Goal: Download file/media

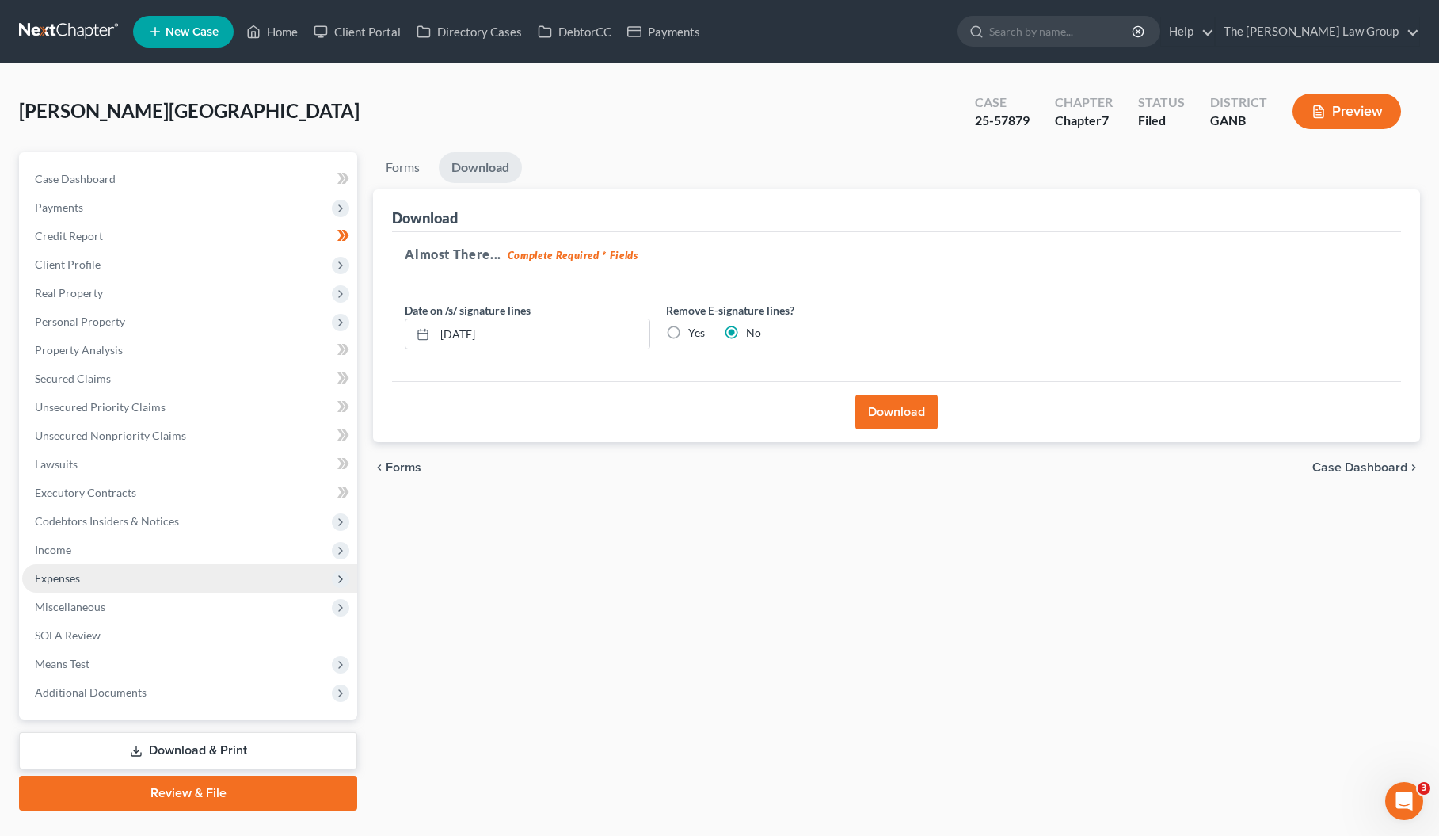
scroll to position [33, 0]
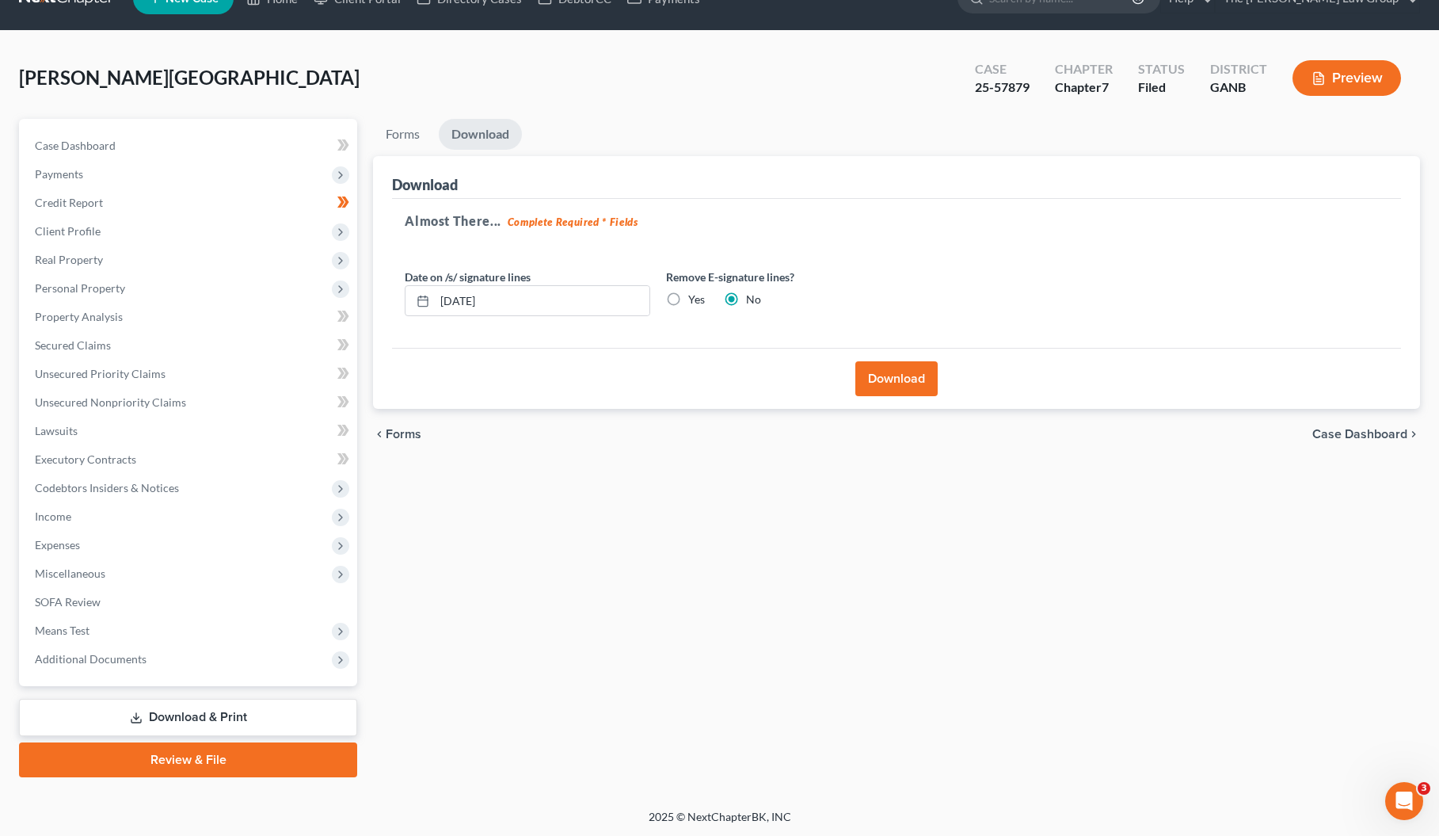
click at [200, 720] on link "Download & Print" at bounding box center [188, 717] width 338 height 37
click at [256, 717] on link "Download & Print" at bounding box center [188, 717] width 338 height 37
click at [1345, 436] on span "Case Dashboard" at bounding box center [1359, 434] width 95 height 13
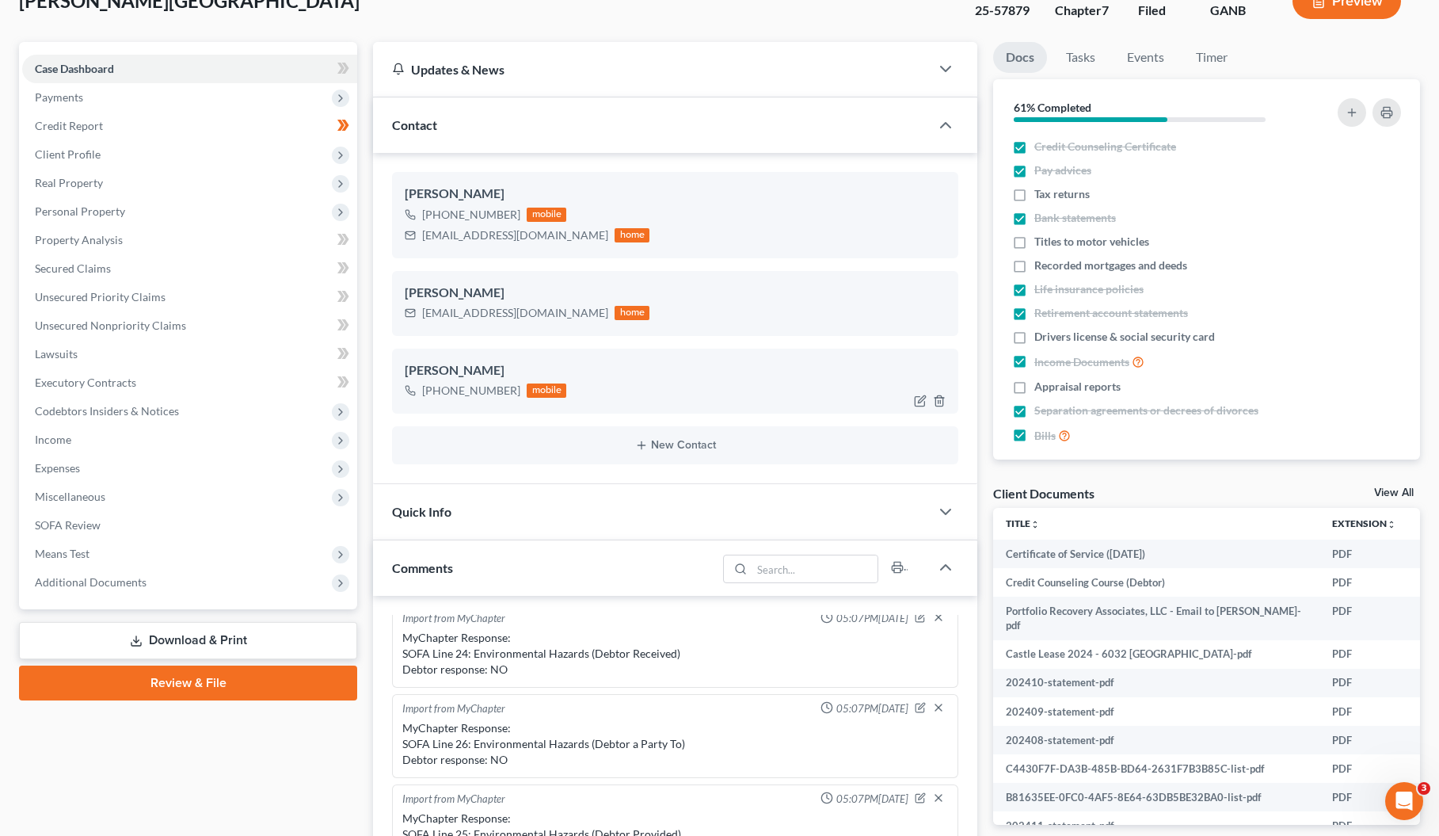
scroll to position [200, 0]
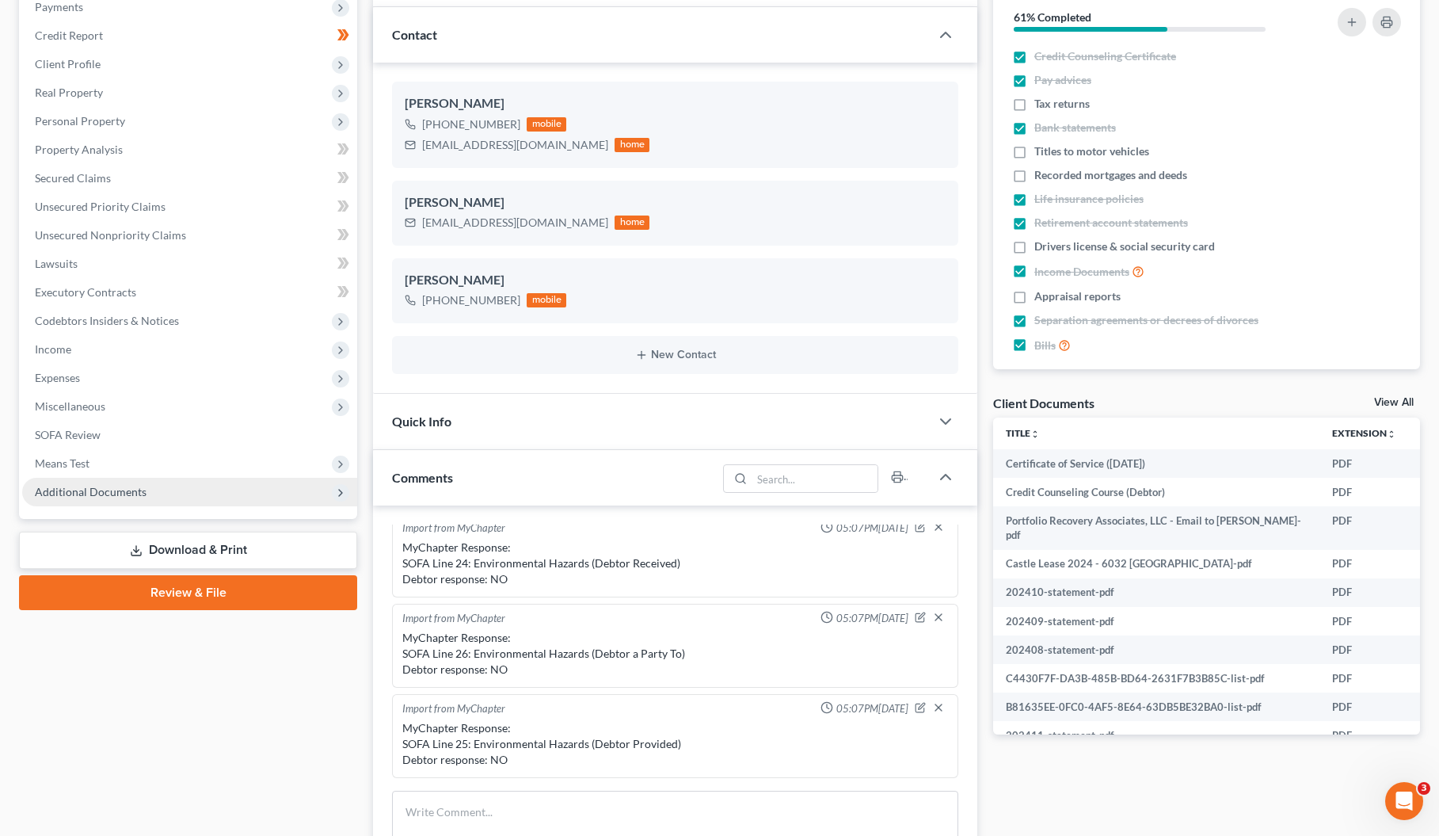
click at [329, 497] on span "Additional Documents" at bounding box center [189, 492] width 335 height 29
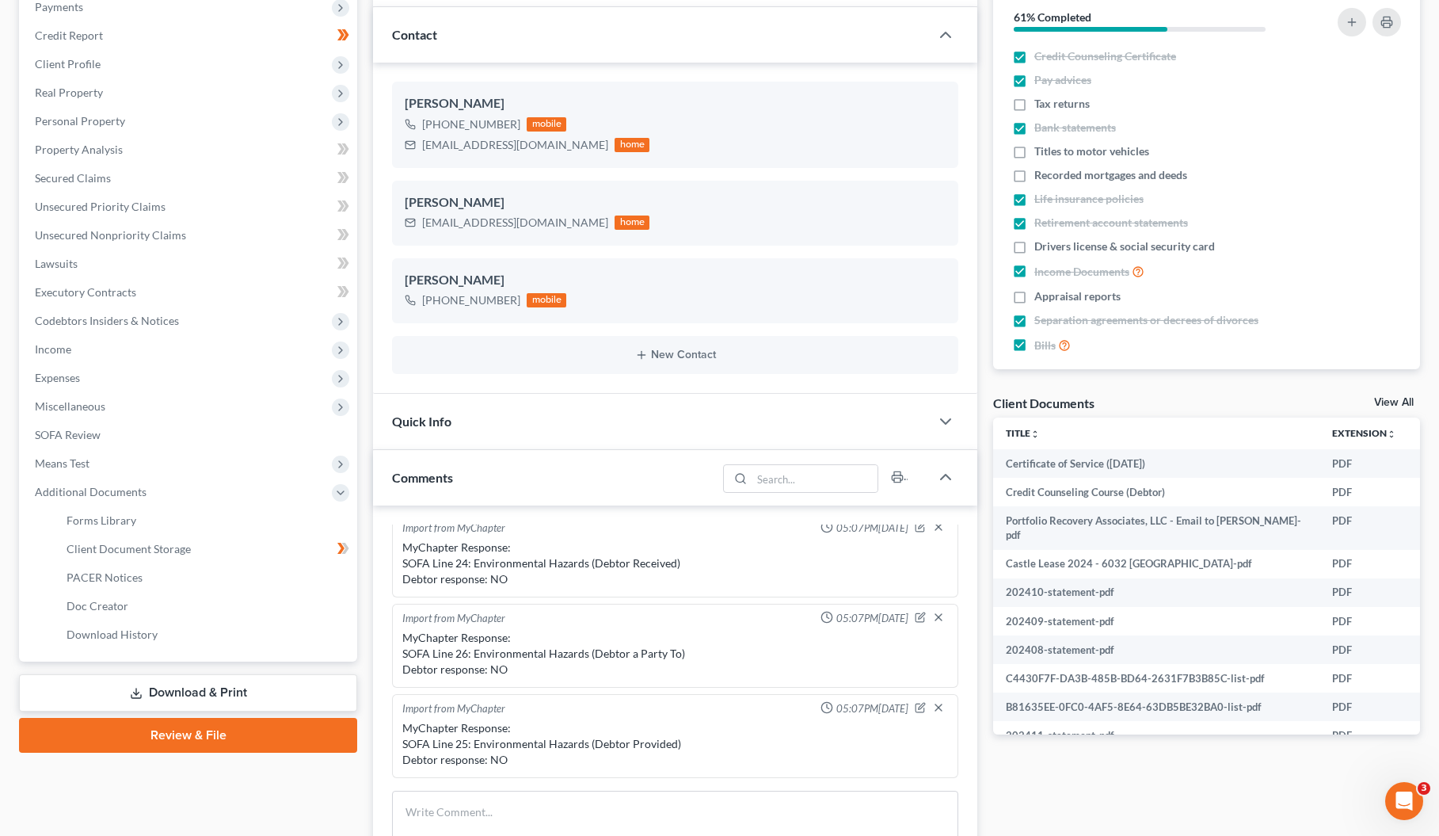
click at [183, 688] on link "Download & Print" at bounding box center [188, 692] width 338 height 37
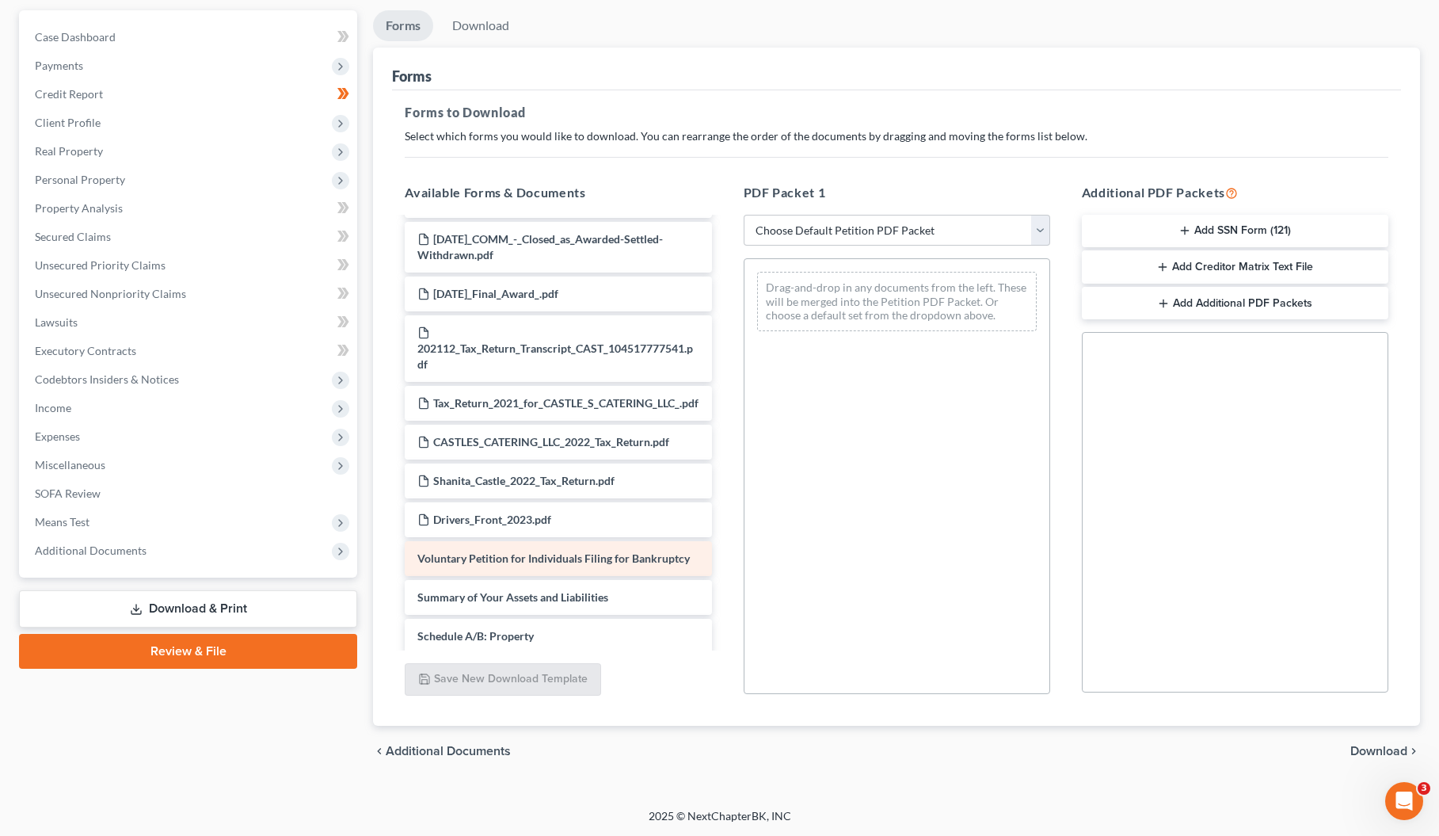
scroll to position [2694, 0]
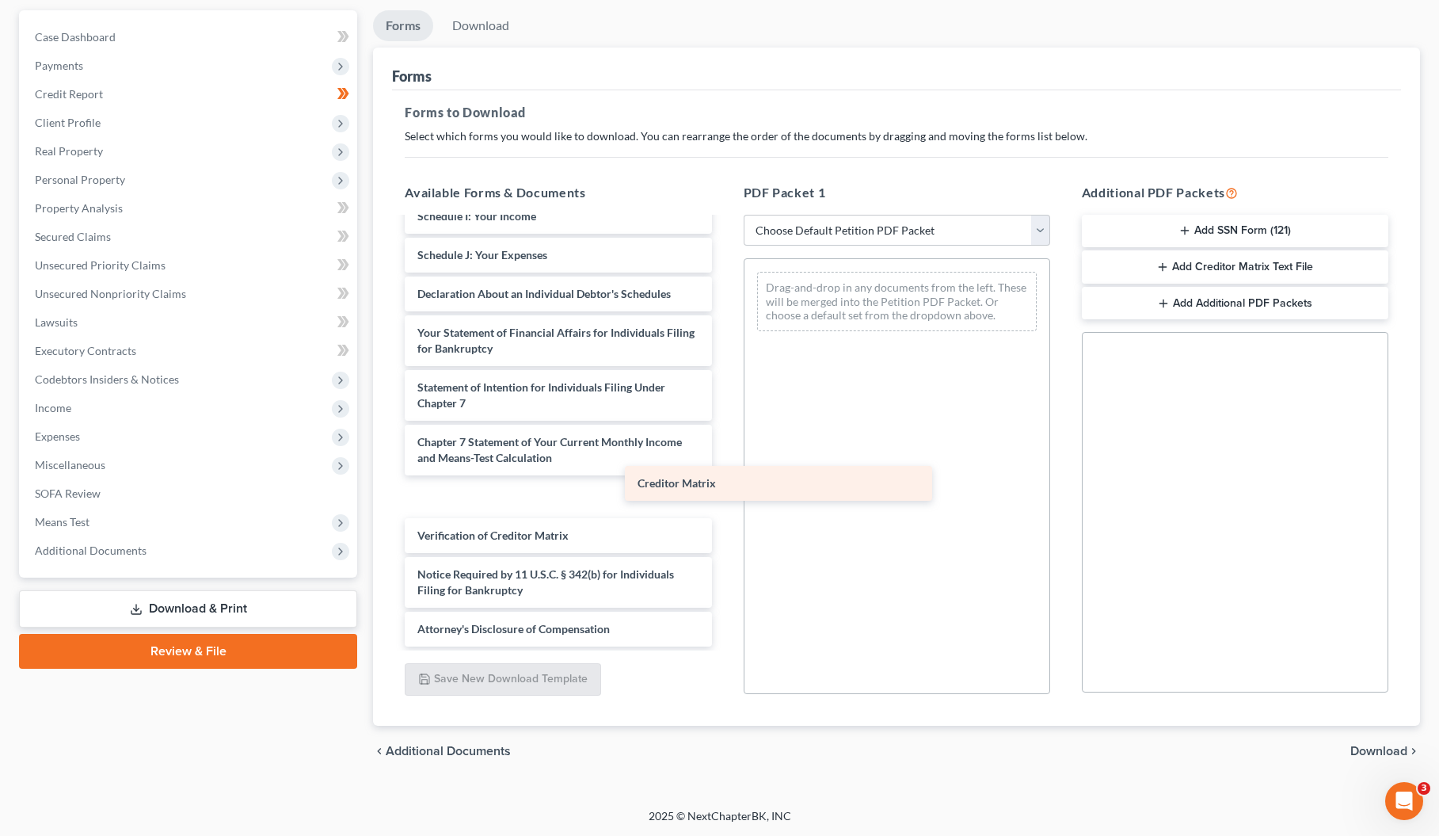
drag, startPoint x: 475, startPoint y: 501, endPoint x: 689, endPoint y: 489, distance: 214.2
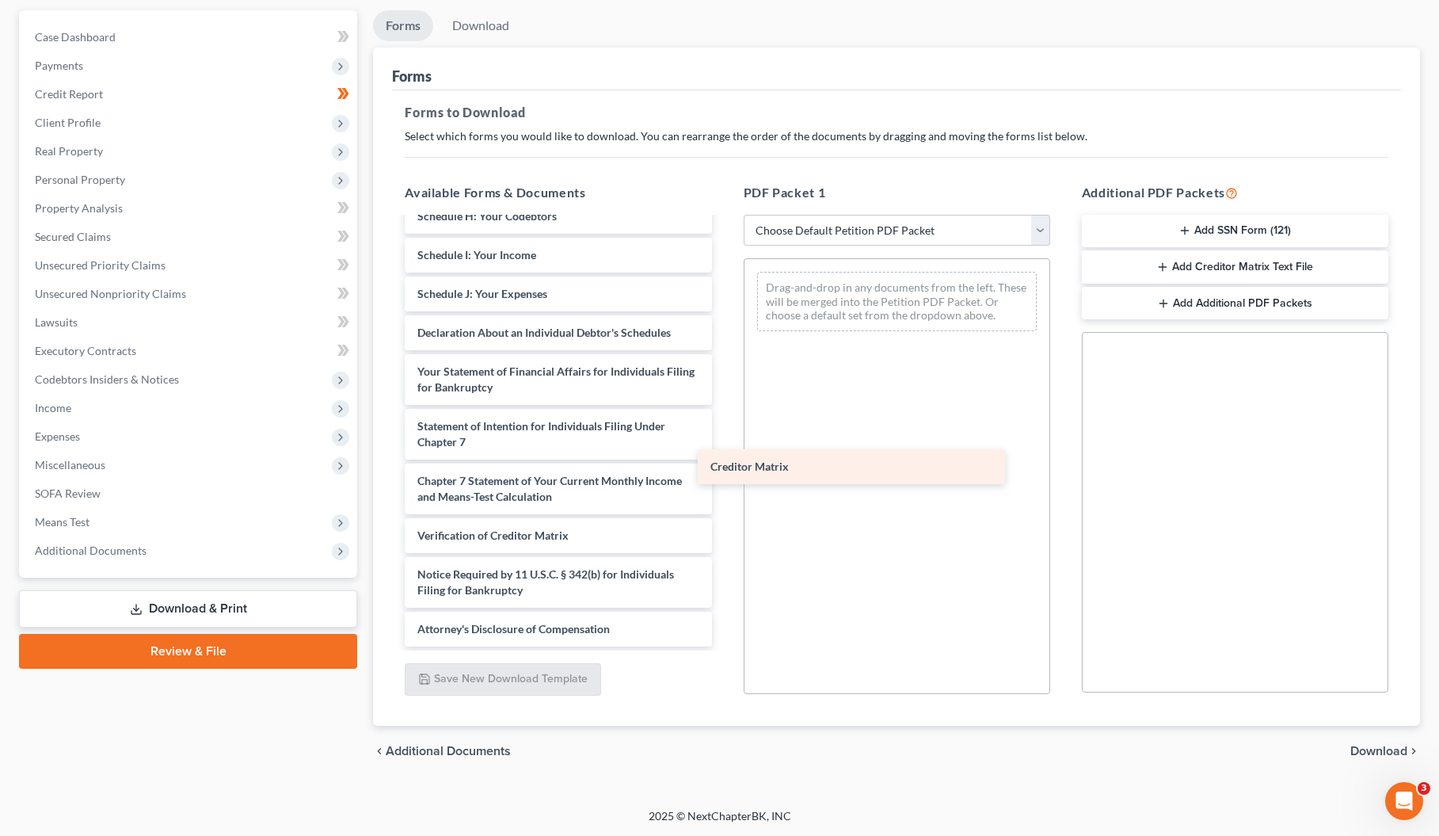
scroll to position [2655, 0]
drag, startPoint x: 600, startPoint y: 493, endPoint x: 933, endPoint y: 464, distance: 334.7
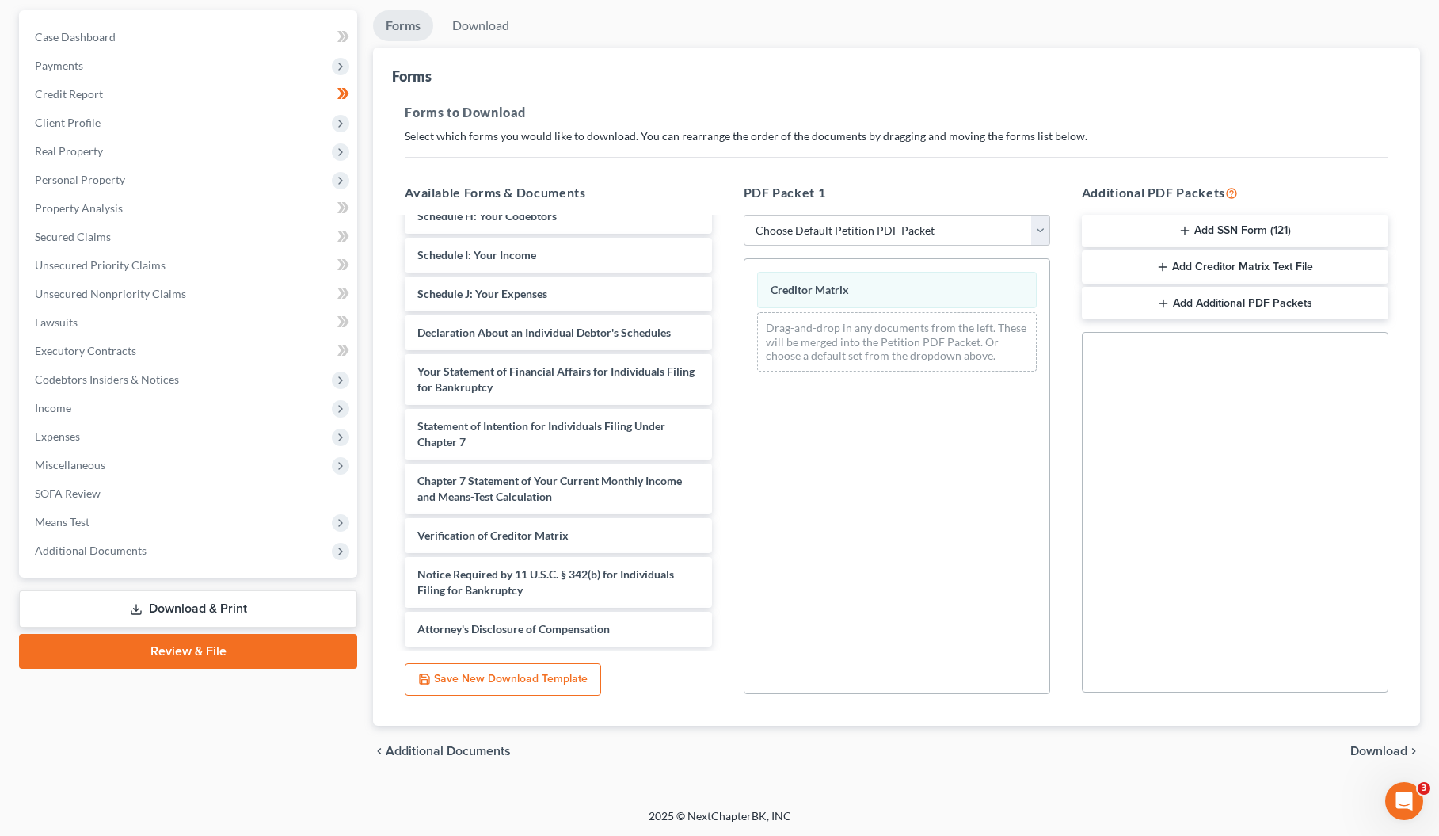
click at [1218, 269] on button "Add Creditor Matrix Text File" at bounding box center [1235, 266] width 307 height 33
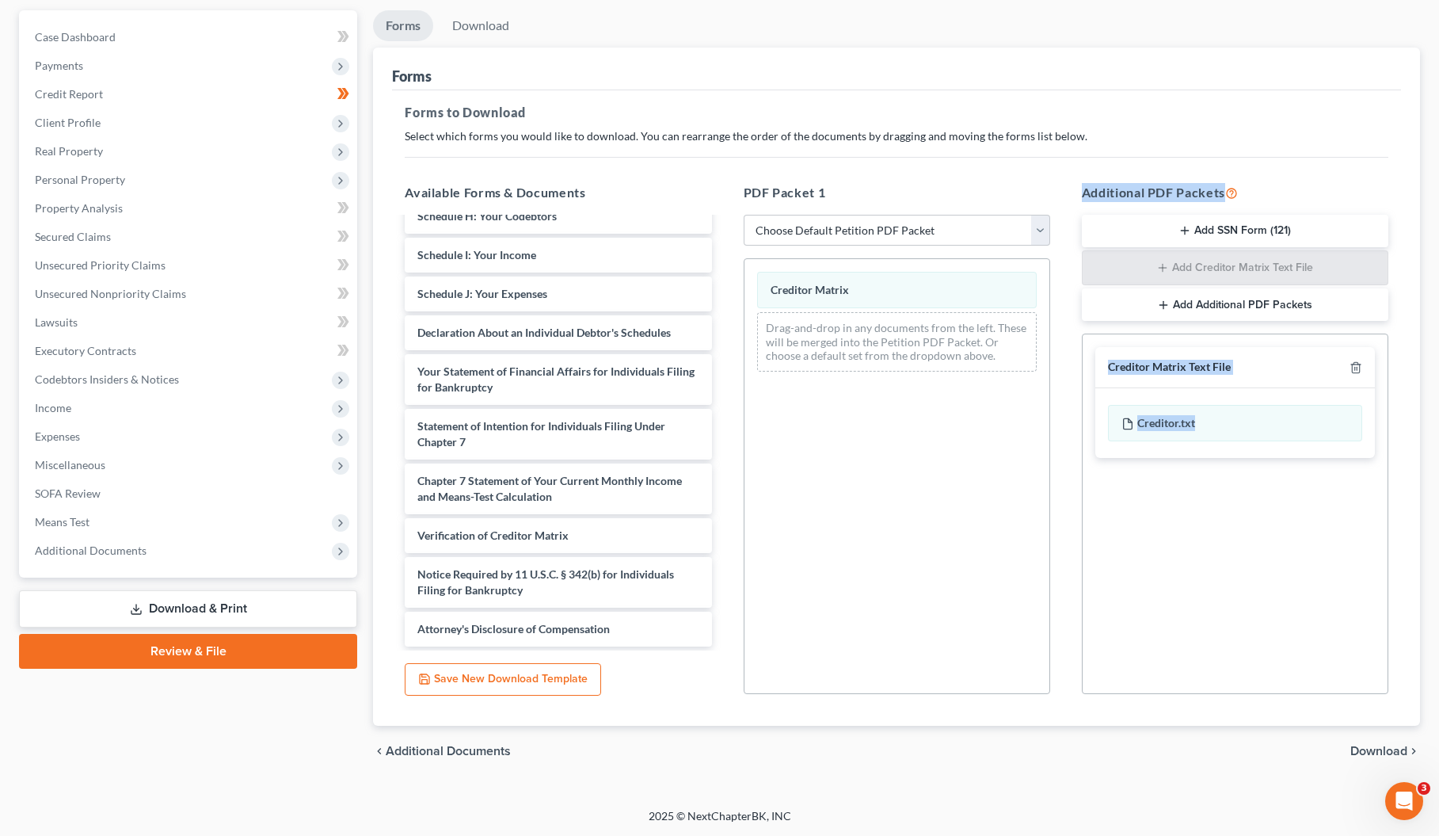
drag, startPoint x: 1213, startPoint y: 432, endPoint x: 931, endPoint y: 381, distance: 285.7
click at [902, 379] on div "Available Forms & Documents Certificate of Service ([DATE]) Credit Counseling C…" at bounding box center [896, 438] width 1015 height 537
click at [1379, 749] on span "Download" at bounding box center [1378, 751] width 57 height 13
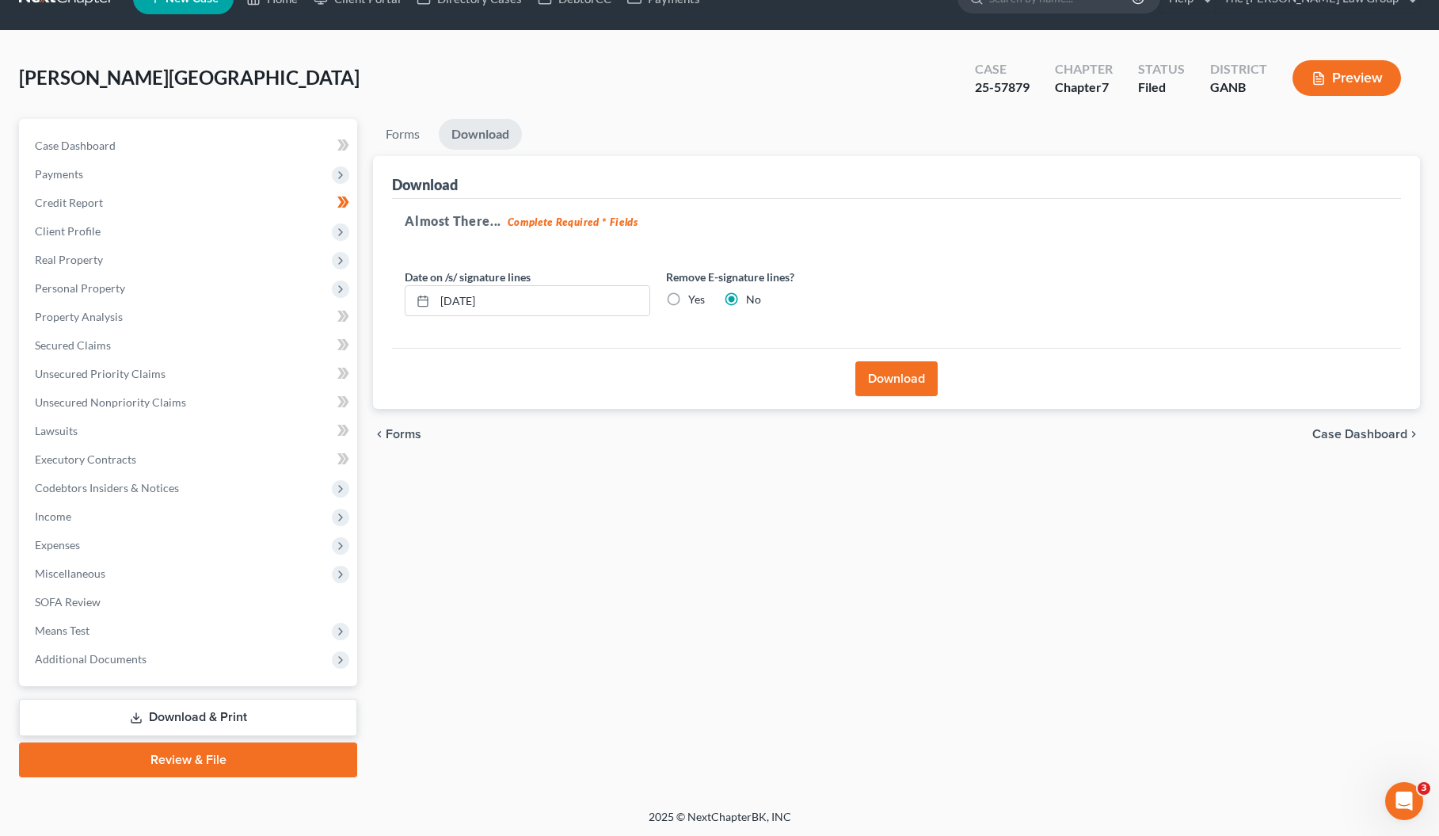
click at [904, 387] on button "Download" at bounding box center [896, 378] width 82 height 35
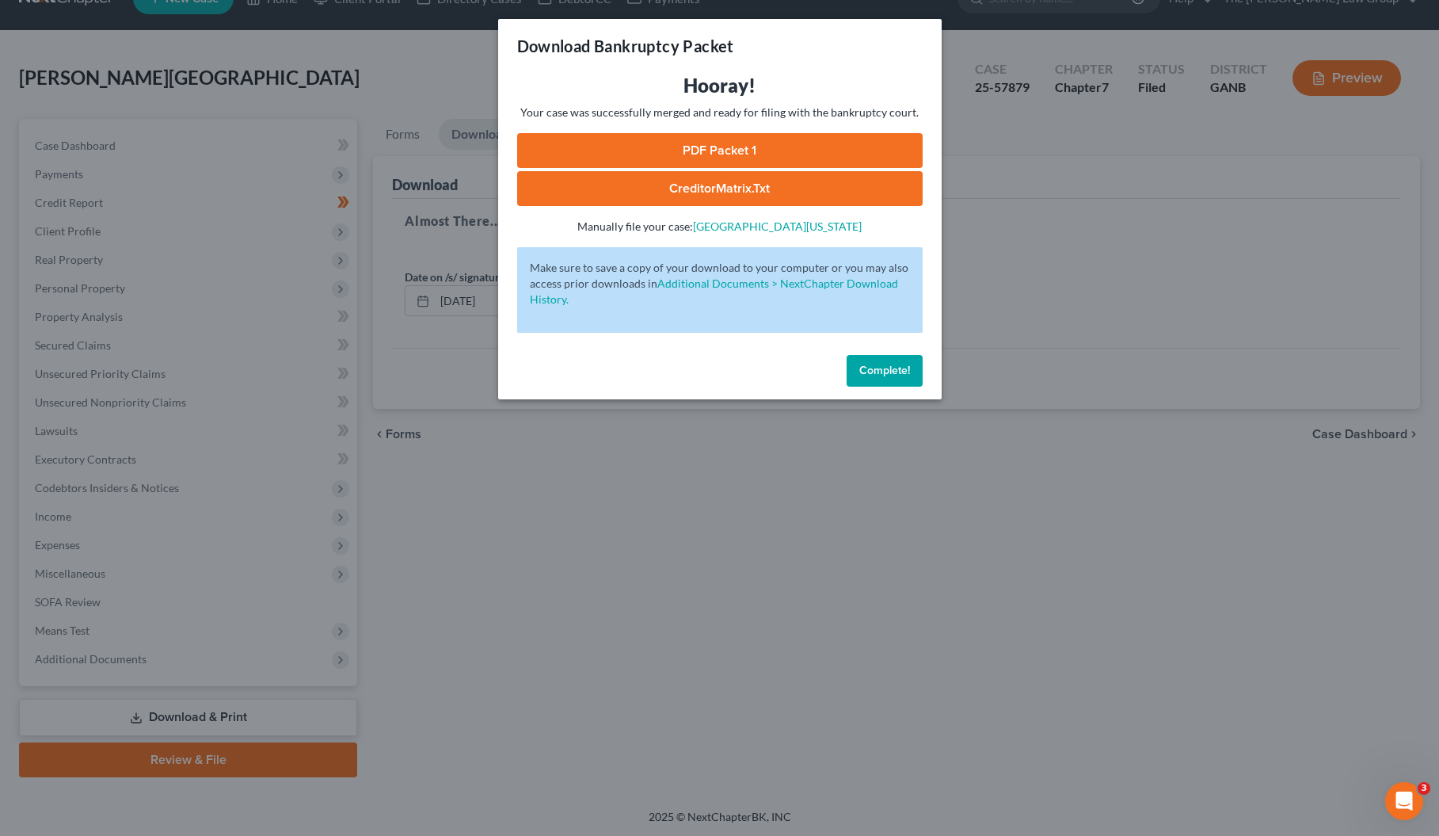
click at [737, 199] on link "CreditorMatrix.txt" at bounding box center [720, 188] width 406 height 35
click at [760, 157] on link "PDF Packet 1" at bounding box center [720, 150] width 406 height 35
